Goal: Check status: Check status

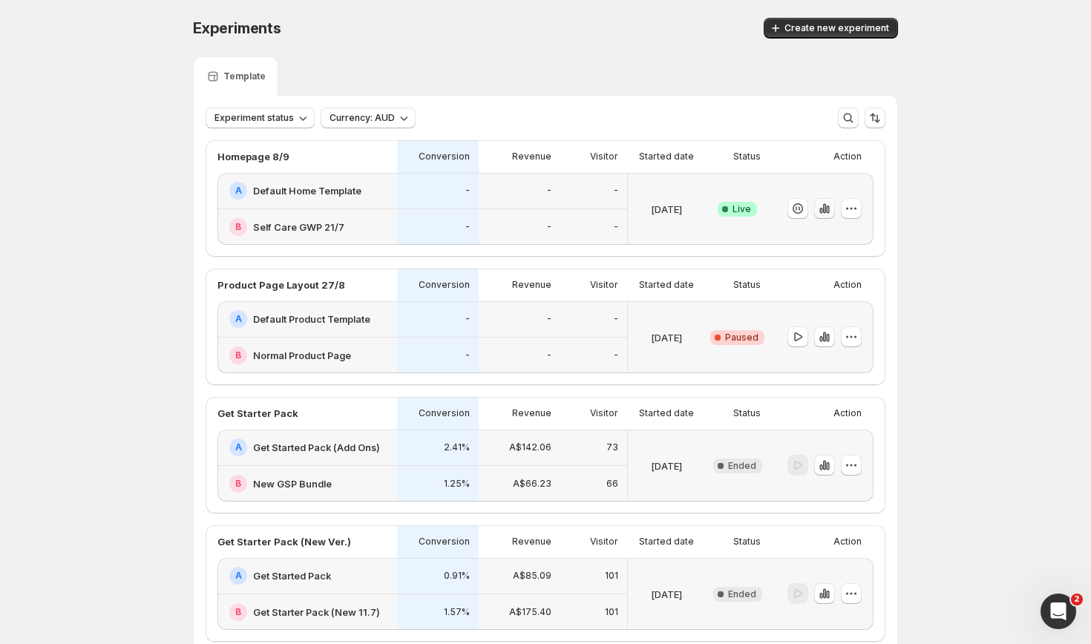
click at [822, 202] on icon "button" at bounding box center [824, 208] width 15 height 15
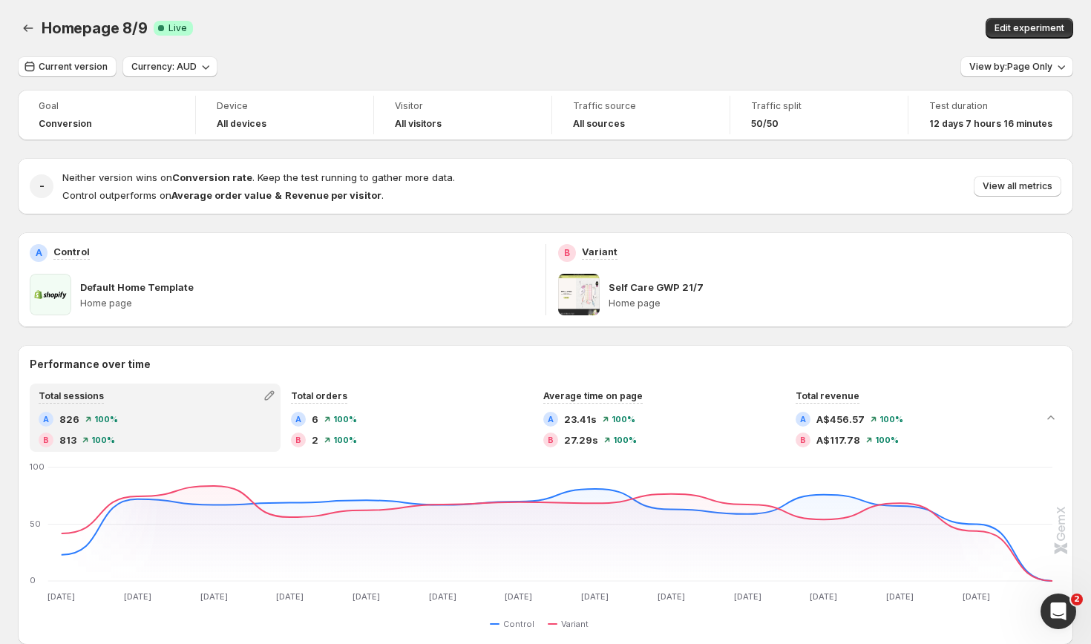
click at [987, 77] on div "View by: Page Only" at bounding box center [1016, 67] width 113 height 22
click at [1000, 72] on span "View by: Page Only" at bounding box center [1010, 67] width 83 height 12
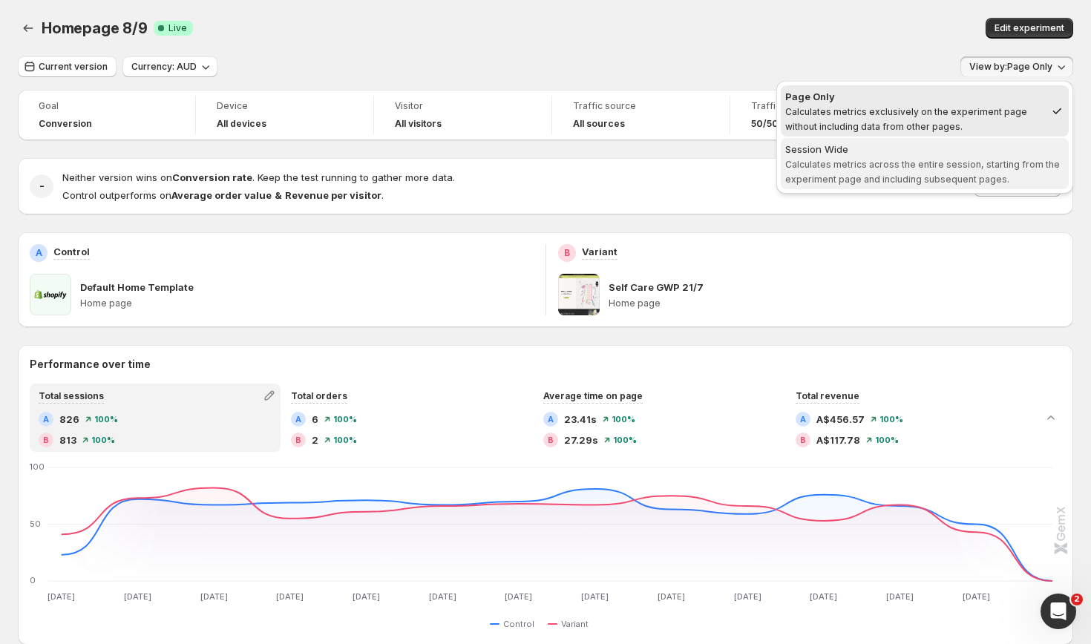
click at [969, 153] on div "Session Wide" at bounding box center [924, 149] width 279 height 15
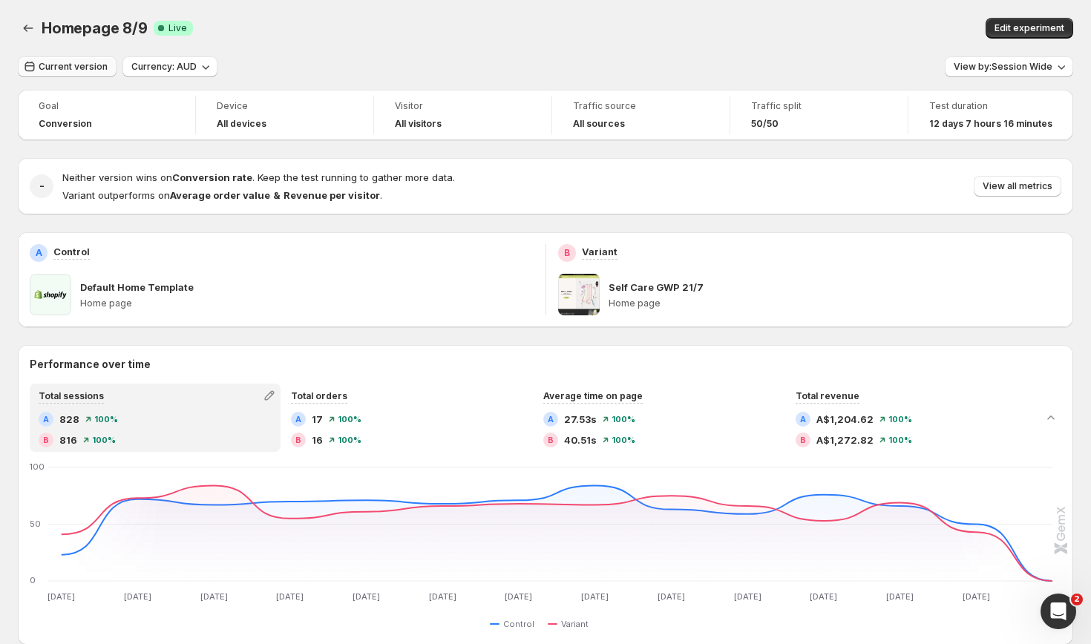
click at [84, 67] on span "Current version" at bounding box center [73, 67] width 69 height 12
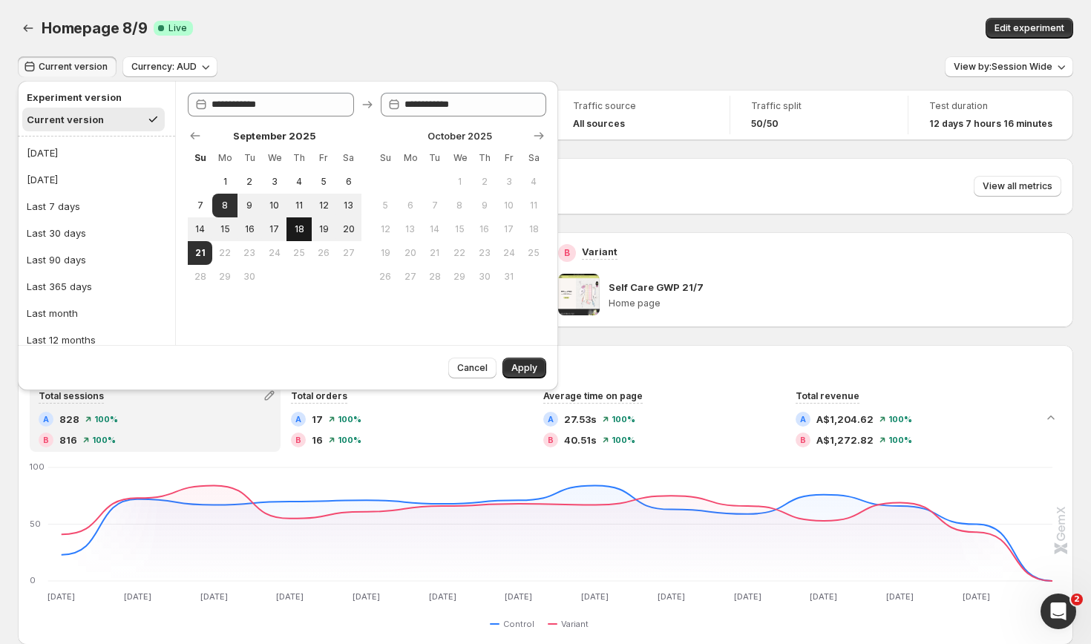
click at [294, 228] on span "18" at bounding box center [298, 229] width 13 height 12
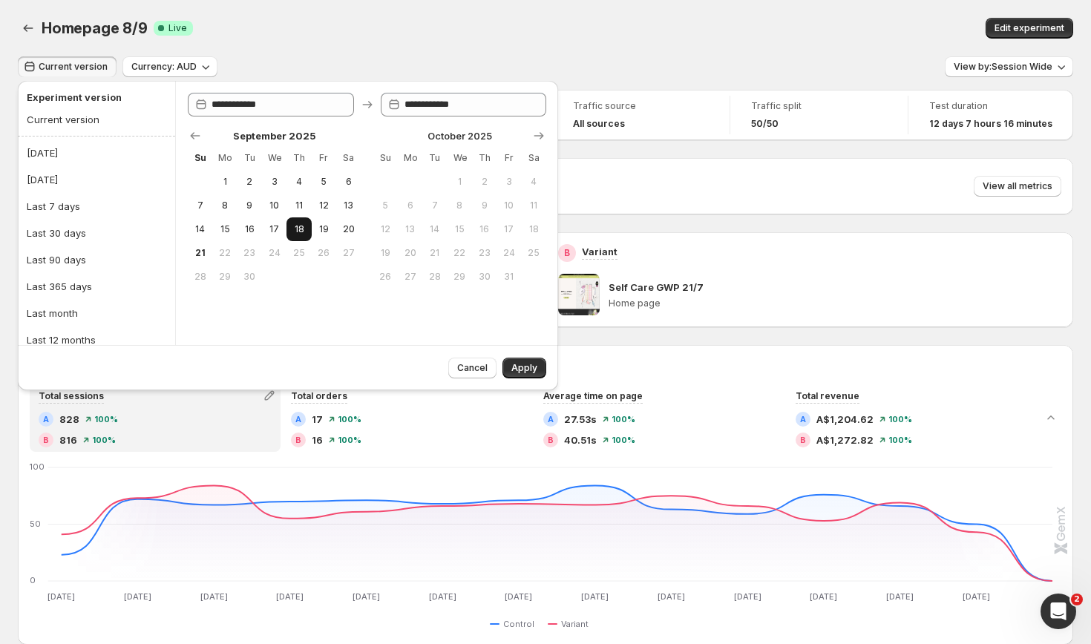
type input "**********"
click at [206, 254] on span "21" at bounding box center [200, 253] width 13 height 12
type input "**********"
click at [528, 373] on span "Apply" at bounding box center [524, 368] width 26 height 12
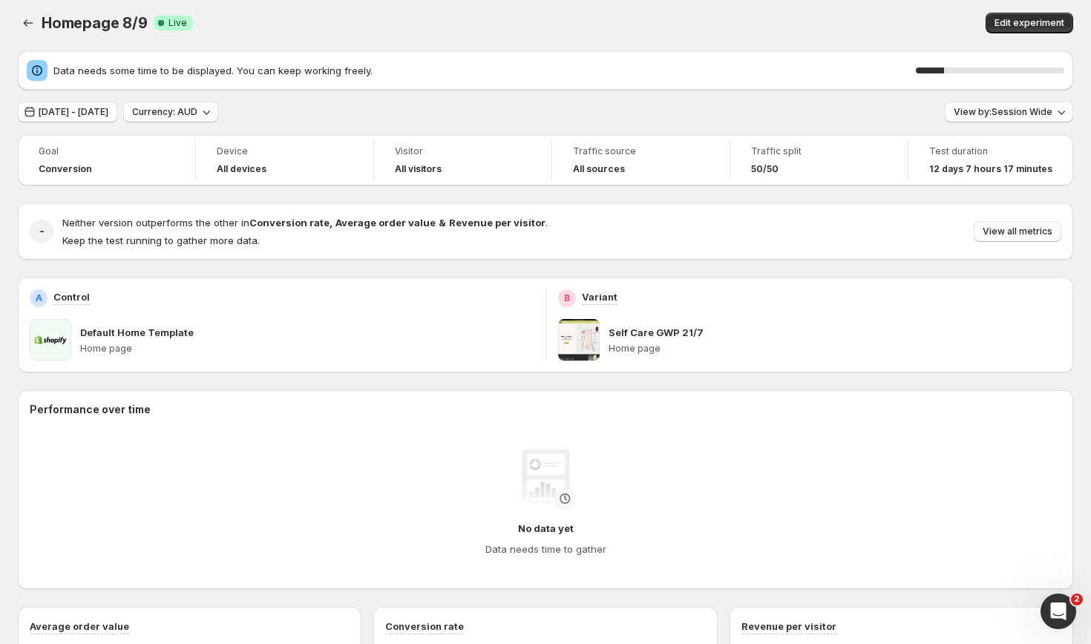
scroll to position [2, 0]
